Goal: Use online tool/utility: Utilize a website feature to perform a specific function

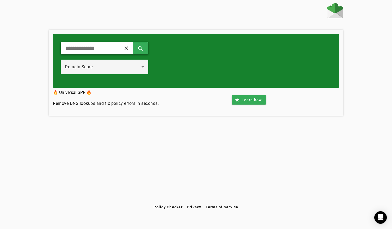
click at [124, 50] on div "clear search" at bounding box center [105, 48] width 88 height 13
click at [106, 49] on input "text" at bounding box center [89, 48] width 48 height 6
type input "*******"
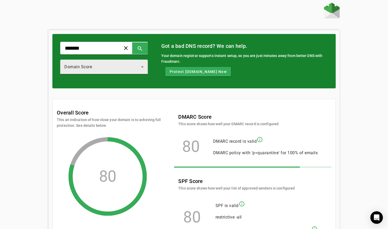
click at [146, 70] on icon at bounding box center [142, 67] width 6 height 6
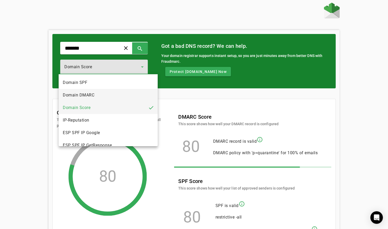
click at [122, 93] on mat-option "Domain DMARC" at bounding box center [108, 95] width 99 height 13
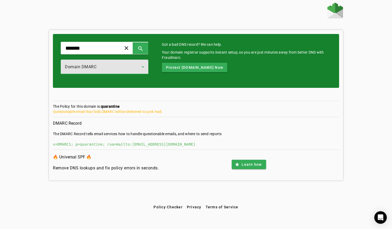
click at [148, 70] on div "Domain DMARC" at bounding box center [105, 66] width 88 height 15
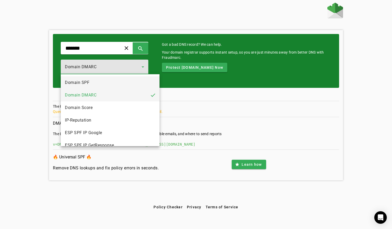
click at [114, 83] on mat-option "Domain SPF" at bounding box center [110, 82] width 99 height 13
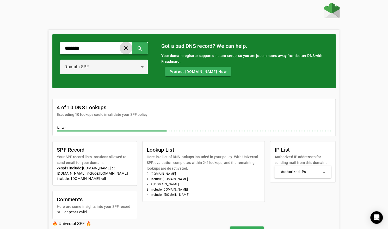
click at [132, 50] on span at bounding box center [126, 48] width 13 height 13
click at [117, 52] on div "clear search" at bounding box center [104, 48] width 88 height 13
click at [110, 47] on input "text" at bounding box center [88, 48] width 48 height 6
type input "**********"
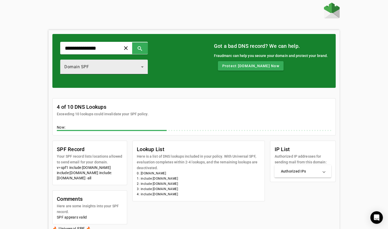
click at [133, 68] on div "Domain SPF" at bounding box center [102, 67] width 77 height 6
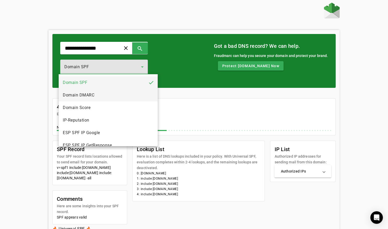
click at [107, 93] on mat-option "Domain DMARC" at bounding box center [108, 95] width 99 height 13
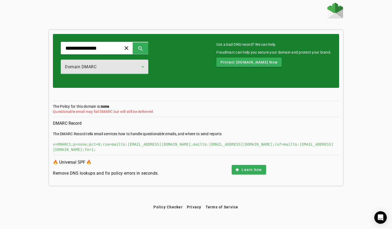
click at [124, 67] on div "Domain DMARC" at bounding box center [103, 67] width 77 height 6
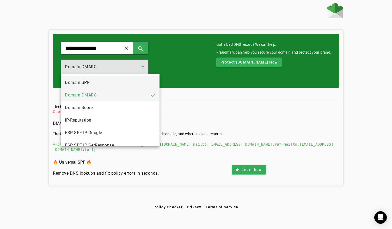
click at [112, 83] on mat-option "Domain SPF" at bounding box center [110, 82] width 99 height 13
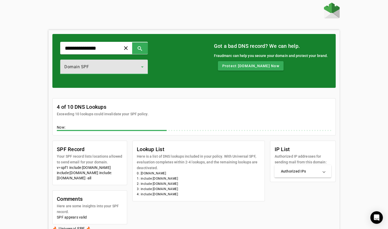
click at [113, 66] on div "Domain SPF" at bounding box center [102, 67] width 77 height 6
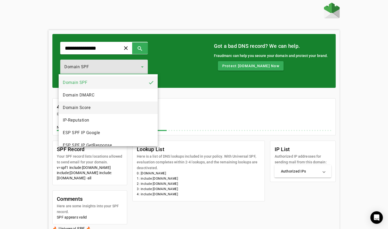
click at [103, 105] on mat-option "Domain Score" at bounding box center [108, 107] width 99 height 13
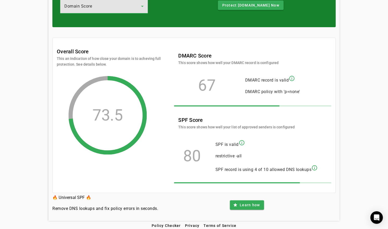
scroll to position [56, 0]
